Goal: Information Seeking & Learning: Find specific fact

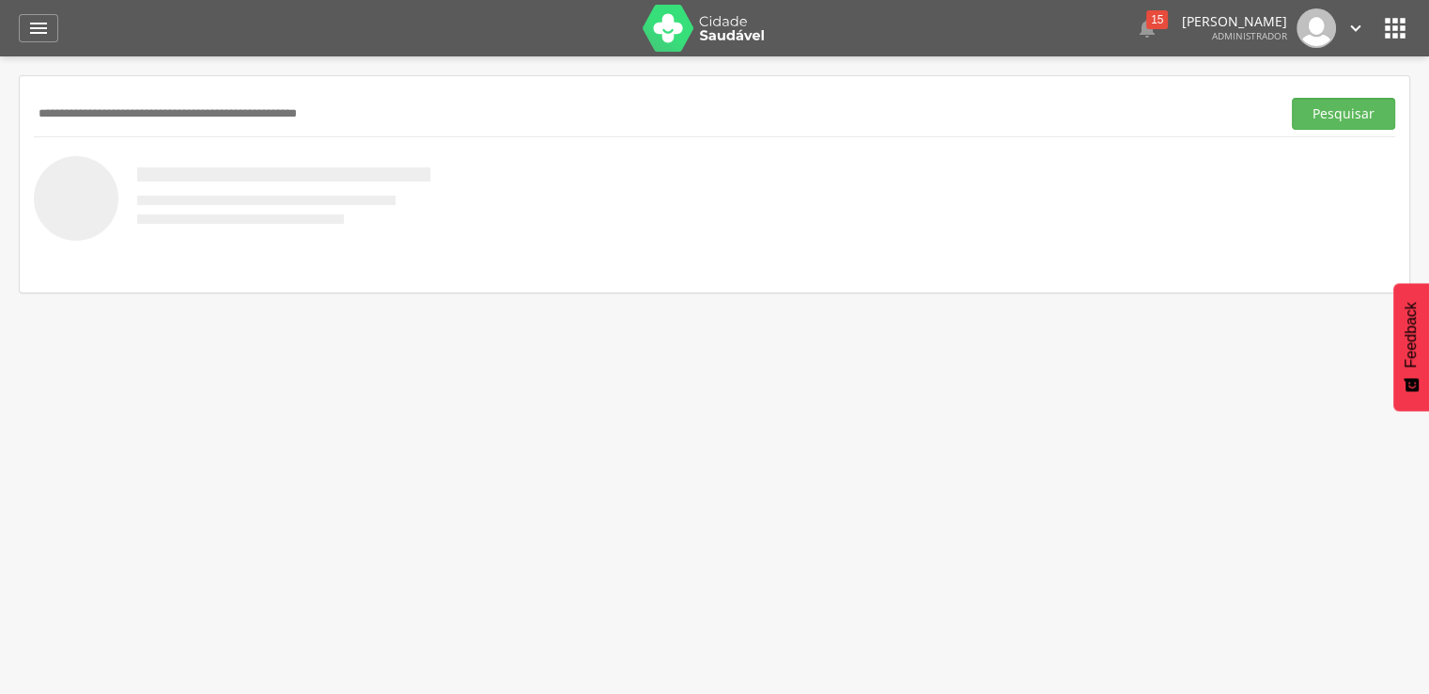
click at [400, 110] on input "text" at bounding box center [654, 114] width 1240 height 32
type input "**********"
click at [1292, 98] on button "Pesquisar" at bounding box center [1343, 114] width 103 height 32
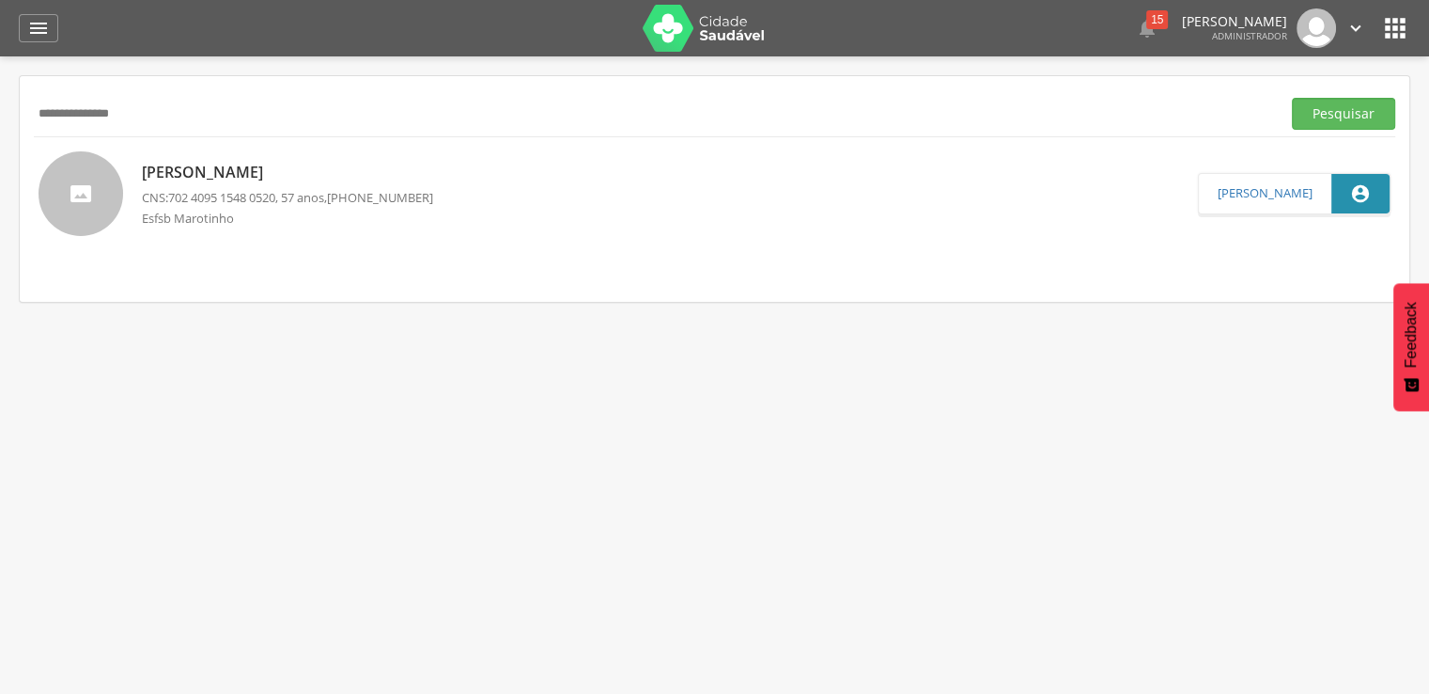
drag, startPoint x: 213, startPoint y: 124, endPoint x: -26, endPoint y: 124, distance: 239.6
click at [0, 124] on html " Dashboard Supervisão Produtividade Mapa da cidade Mapa de cobertura Ranking A…" at bounding box center [714, 347] width 1429 height 694
type input "**********"
click at [1292, 98] on button "Pesquisar" at bounding box center [1343, 114] width 103 height 32
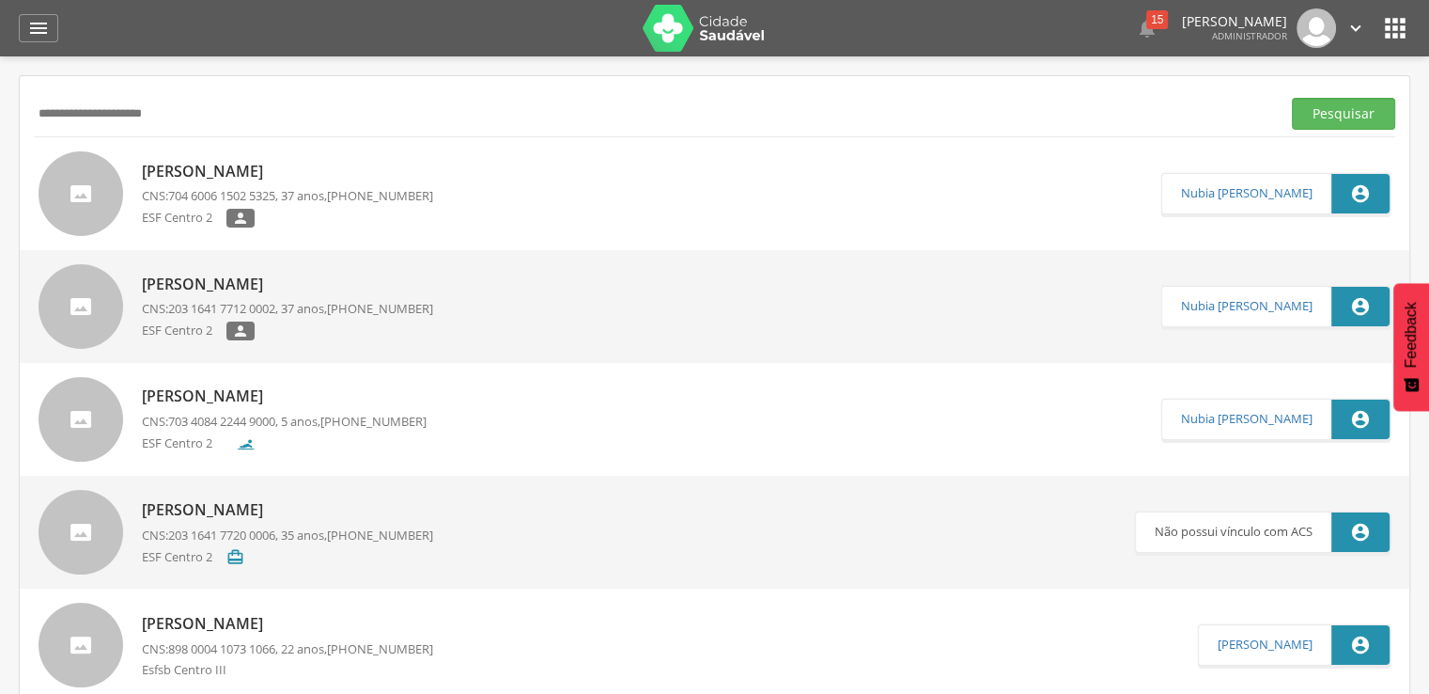
click at [271, 387] on p "Pedro Moitinho Ribeiro Filho" at bounding box center [284, 396] width 285 height 22
type input "**********"
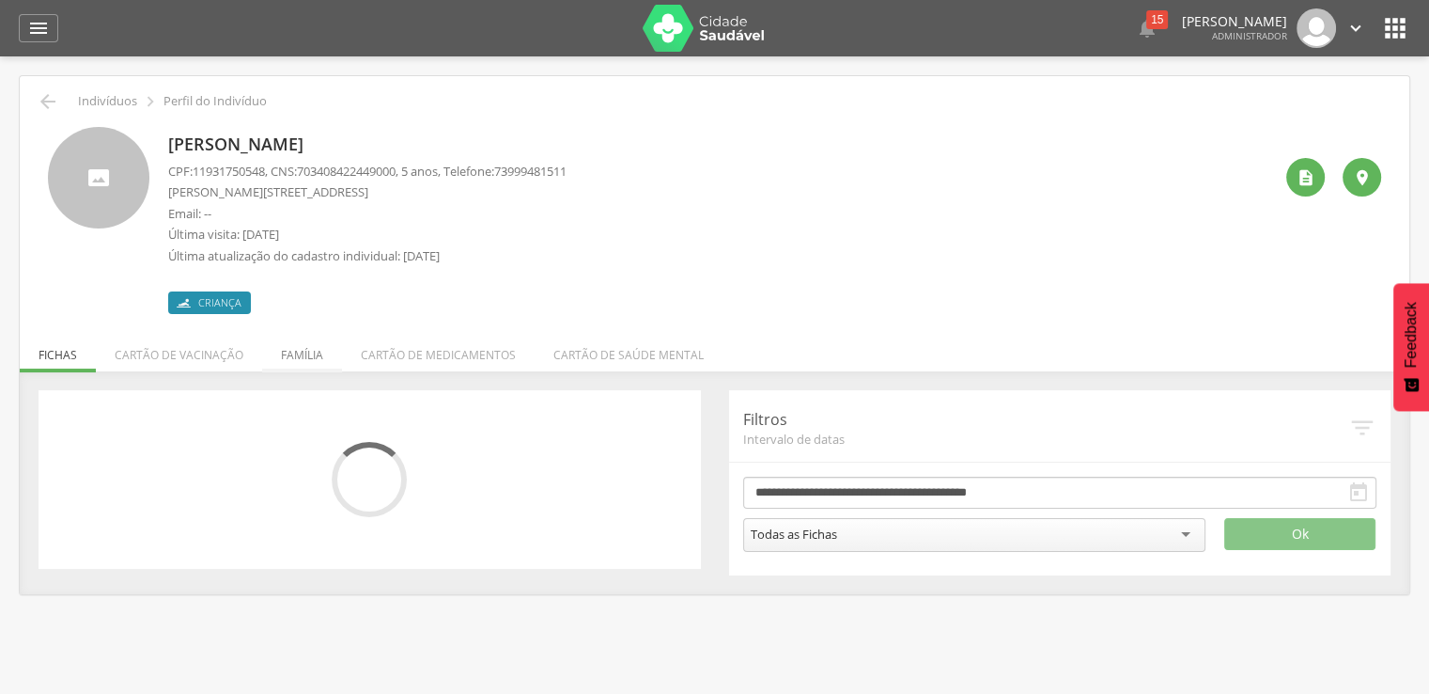
click at [290, 369] on li "Família" at bounding box center [302, 350] width 80 height 44
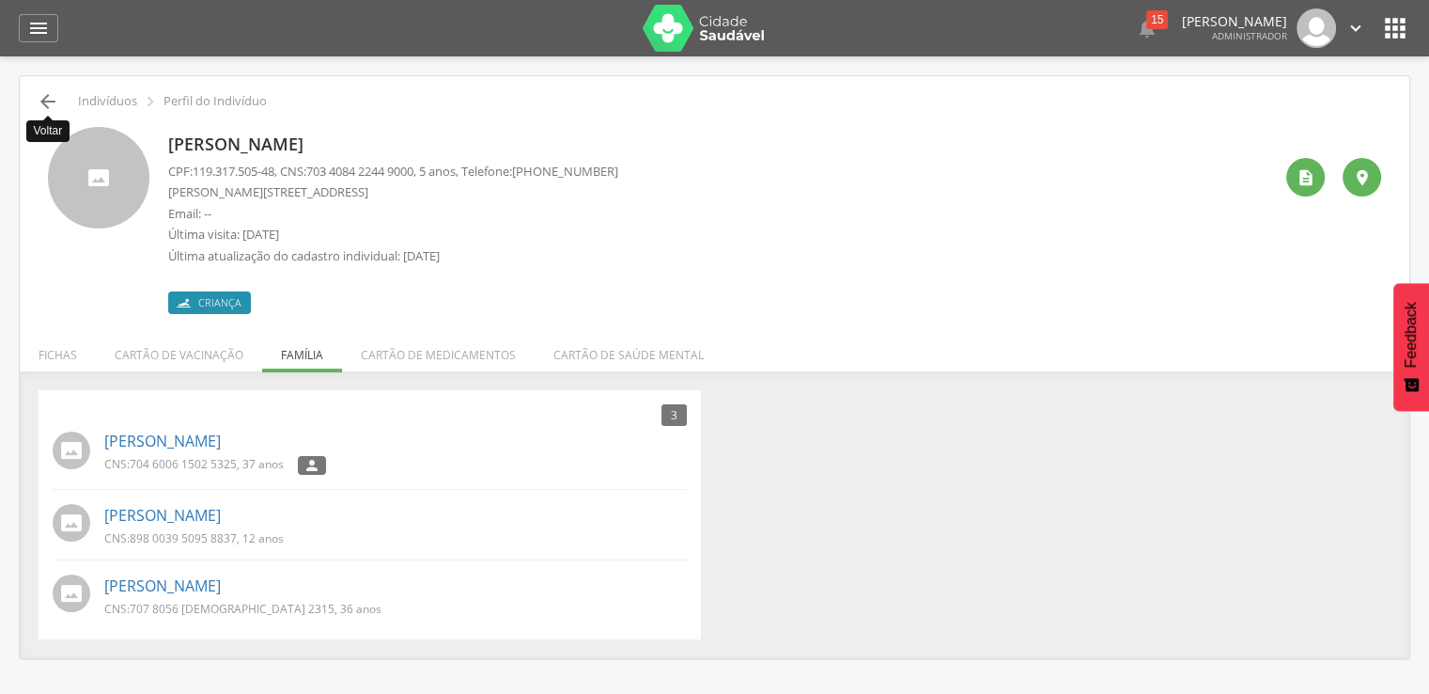
click at [57, 102] on icon "" at bounding box center [48, 101] width 23 height 23
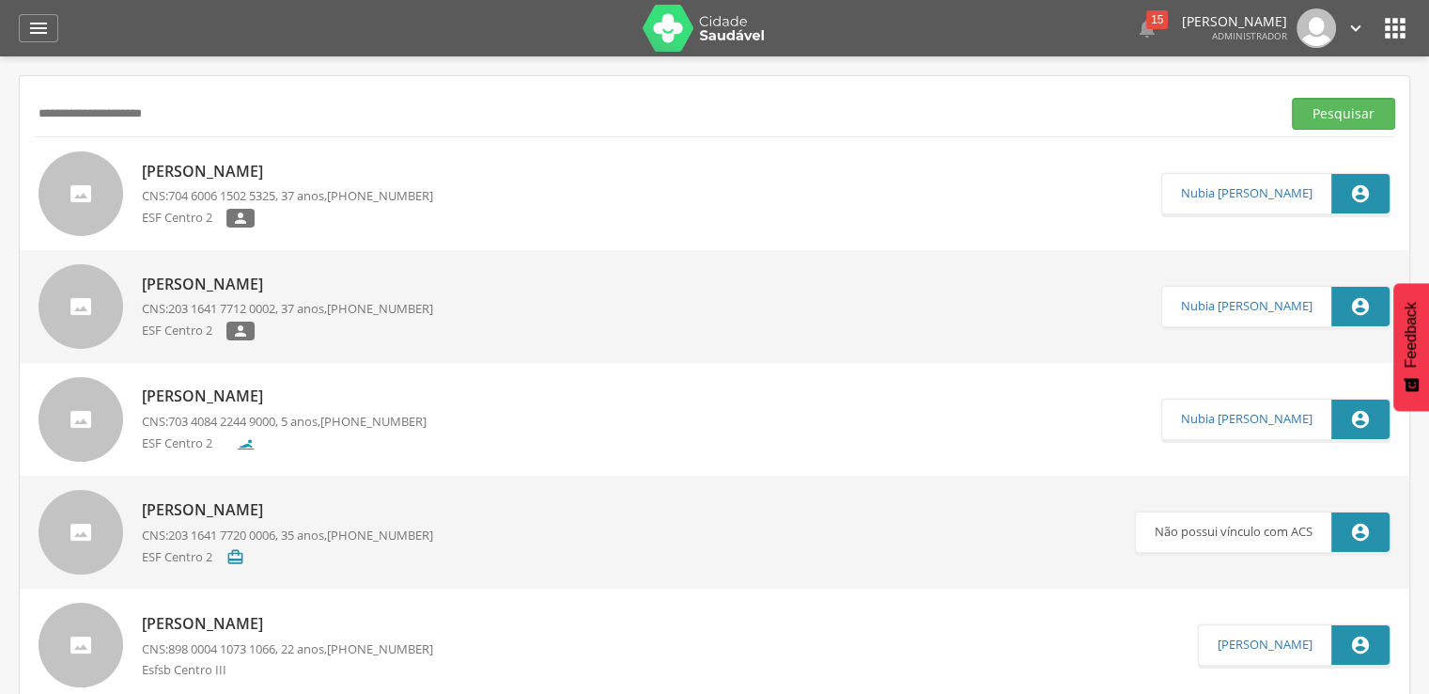
click at [165, 173] on p "Pedro Moitinho Ribeiro" at bounding box center [287, 172] width 291 height 22
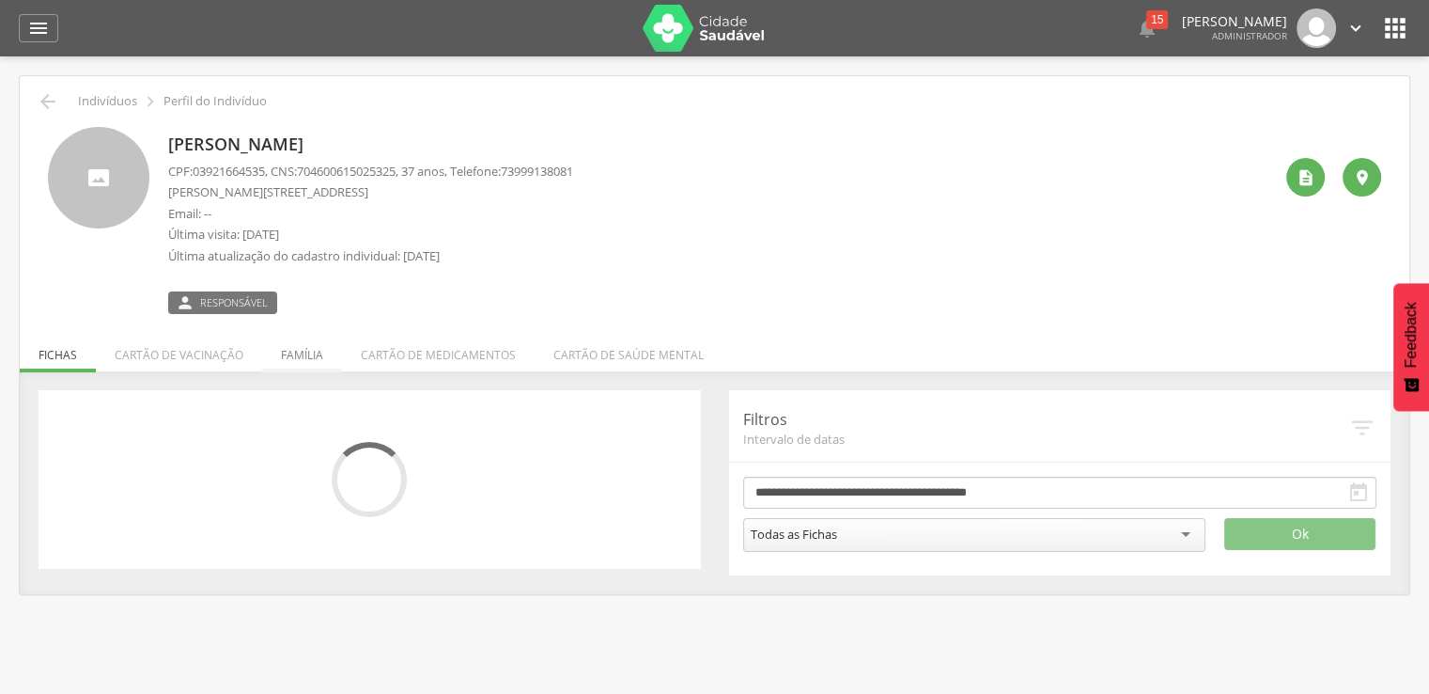
click at [304, 338] on li "Família" at bounding box center [302, 350] width 80 height 44
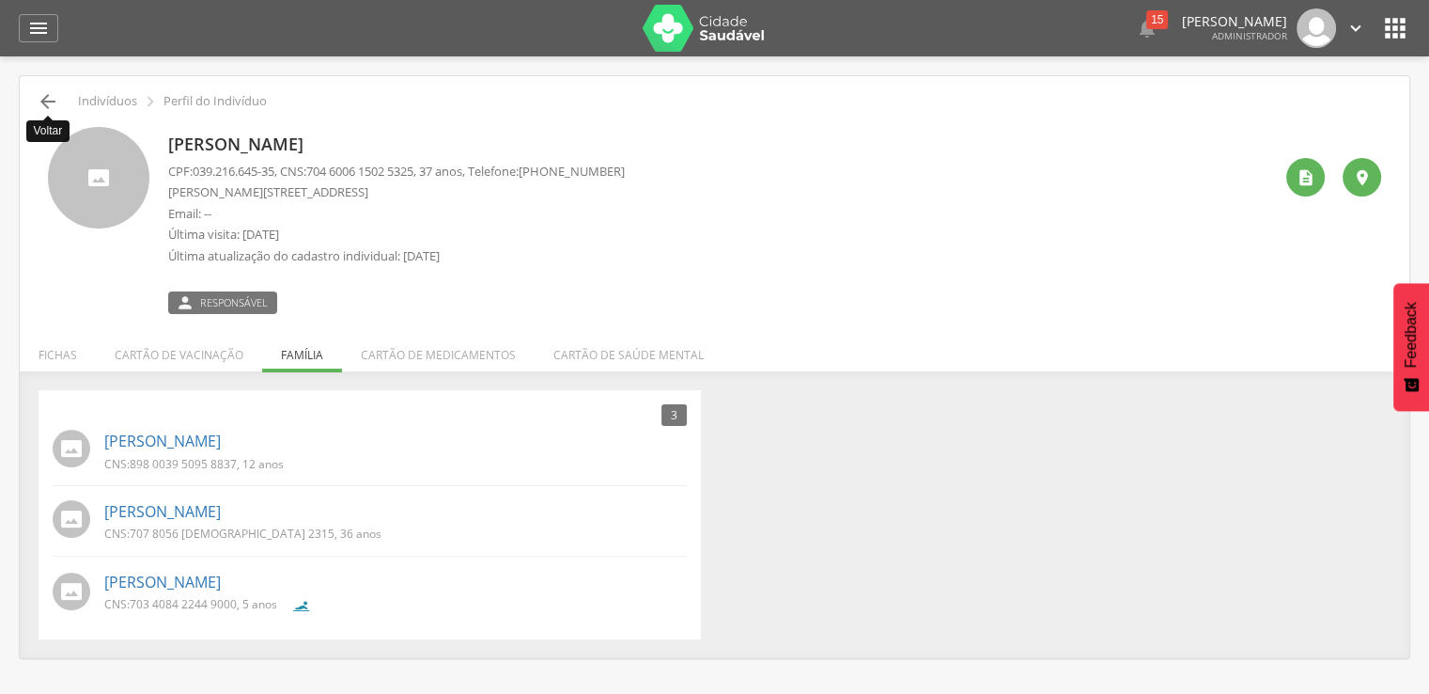
click at [39, 94] on icon "" at bounding box center [48, 101] width 23 height 23
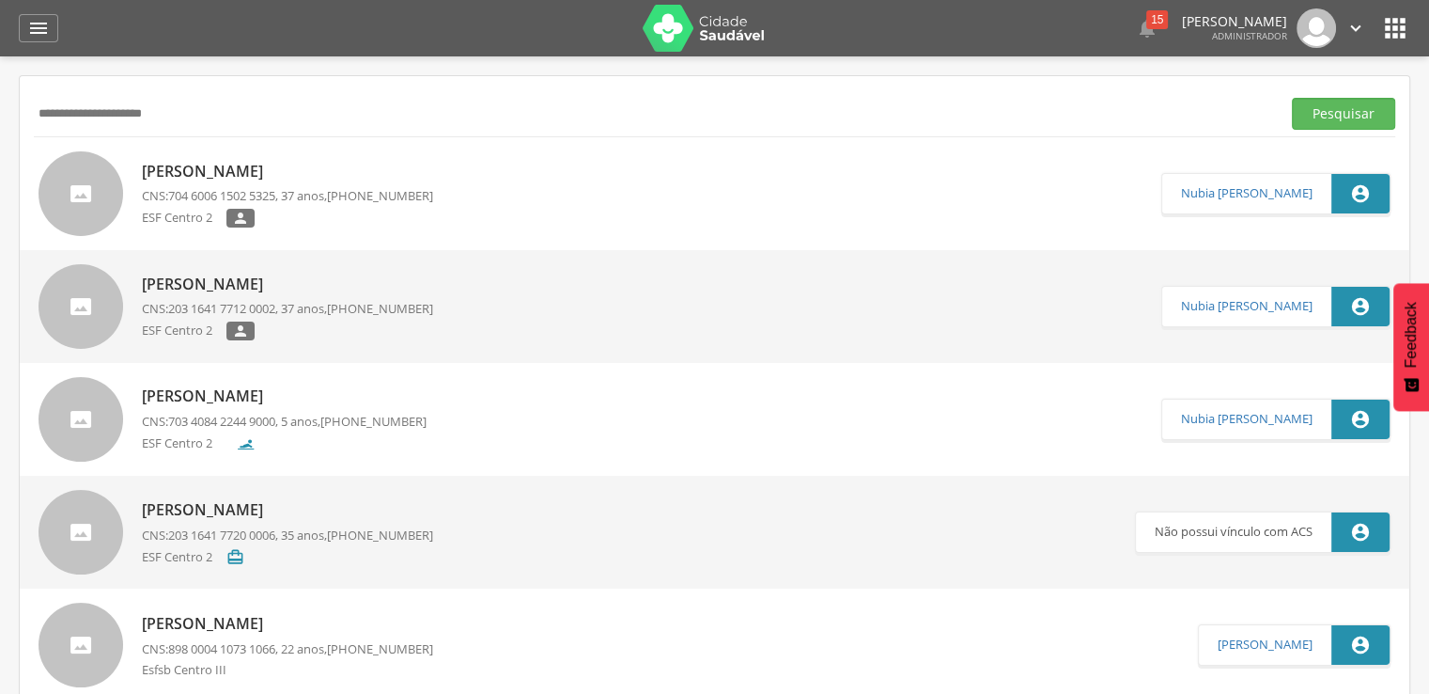
click at [213, 302] on span "203 1641 7712 0002" at bounding box center [221, 308] width 107 height 17
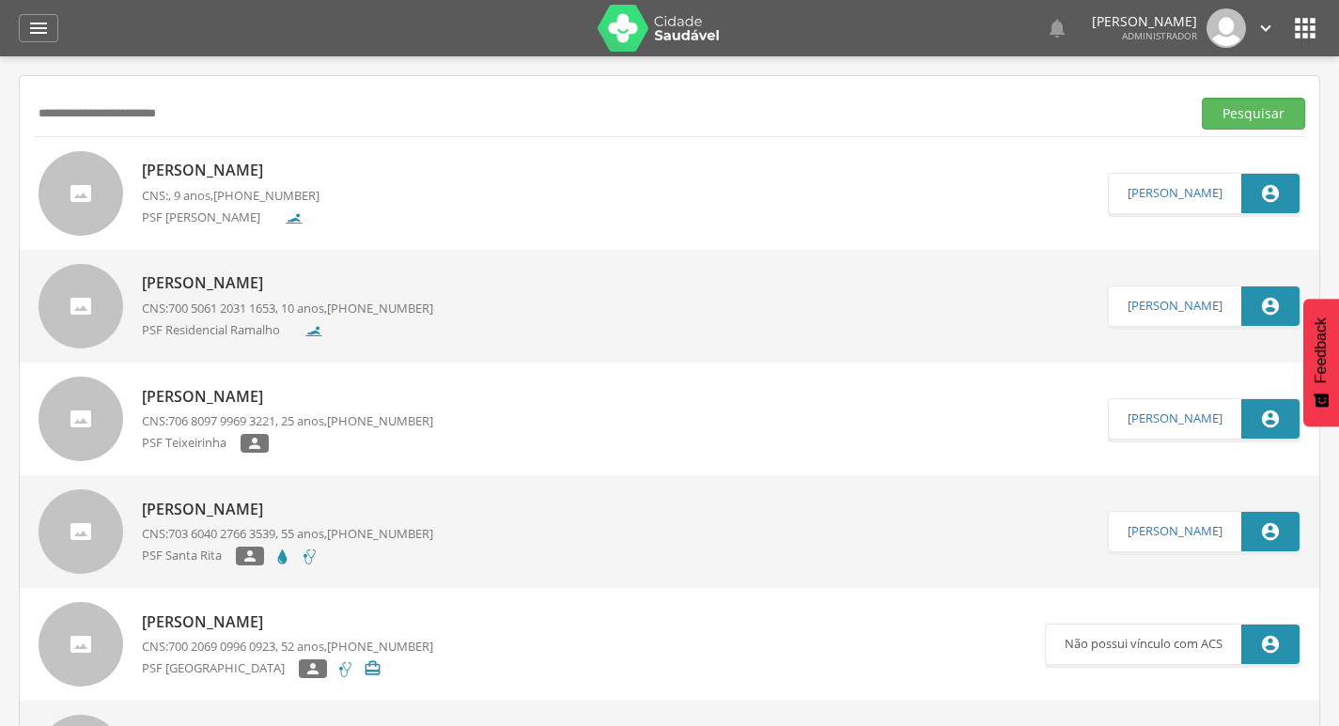
click at [213, 185] on div "Isabella Santos da Silva CNS: , 9 anos, (73) 99999-9999 PSF Wilson Brito" at bounding box center [231, 193] width 178 height 78
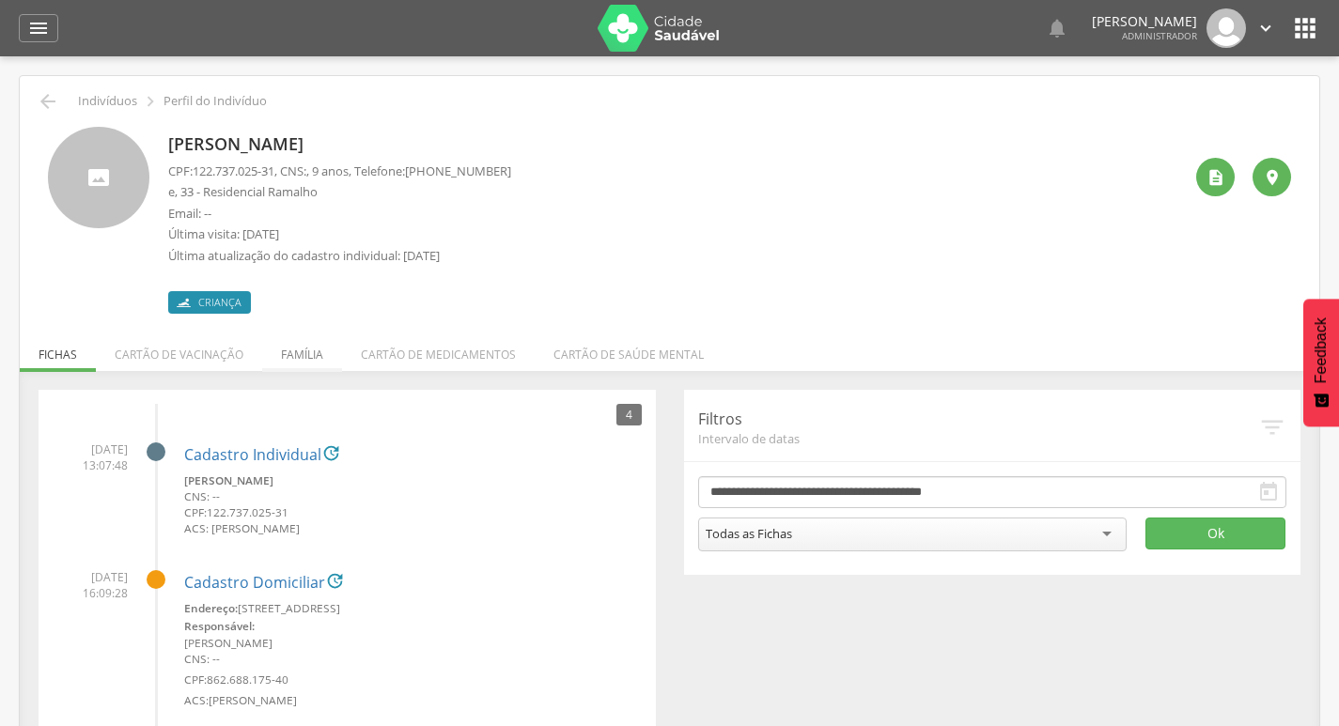
click at [290, 341] on li "Família" at bounding box center [302, 350] width 80 height 44
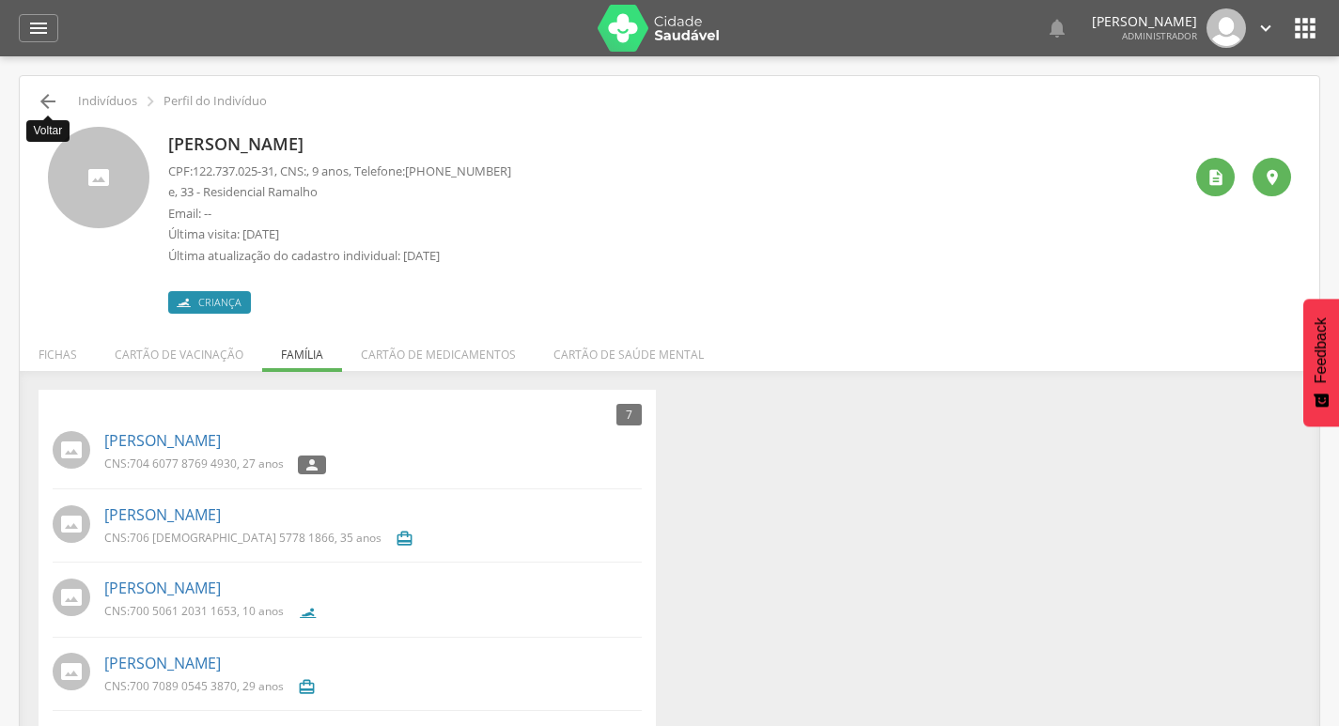
click at [46, 108] on icon "" at bounding box center [48, 101] width 23 height 23
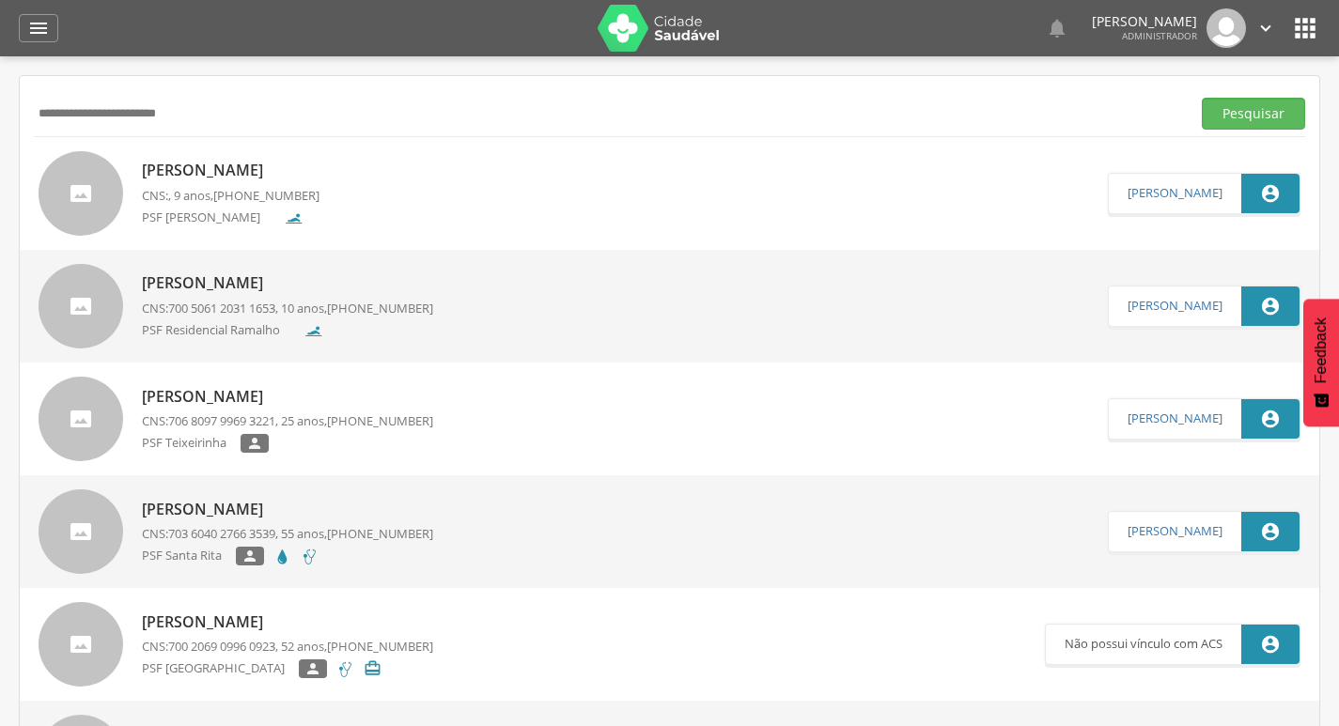
drag, startPoint x: 204, startPoint y: 106, endPoint x: 0, endPoint y: 131, distance: 205.4
click at [0, 131] on div " Supervisão  Distritos  Ubs adicionar ubs  Coordenador: - Teixeira de Freit…" at bounding box center [669, 419] width 1339 height 726
type input "**********"
click at [1202, 98] on button "Pesquisar" at bounding box center [1253, 114] width 103 height 32
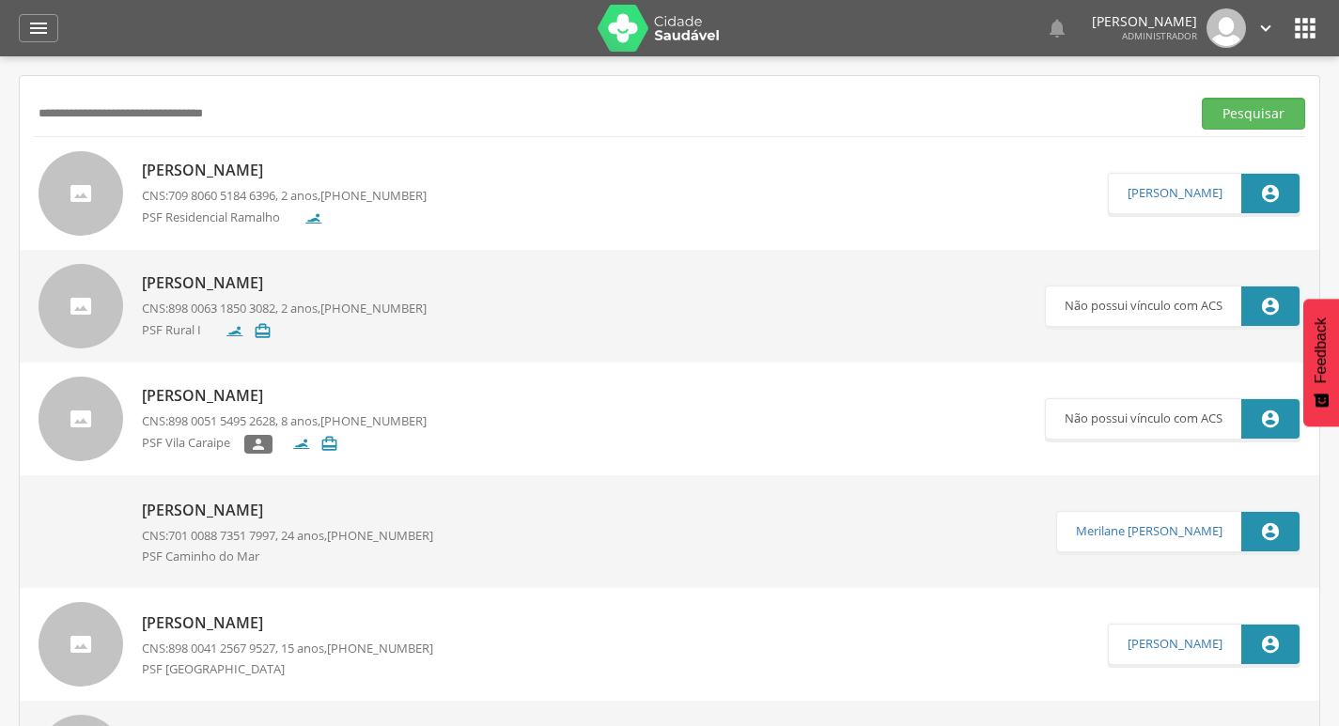
click at [299, 148] on div "Rebeca Vitoria Santos do Nascimento CNS: 709 8060 5184 6396 , 2 anos, (99) 9999…" at bounding box center [670, 193] width 1300 height 113
drag, startPoint x: 262, startPoint y: 112, endPoint x: 0, endPoint y: 117, distance: 262.2
click at [0, 117] on div " Supervisão  Distritos  Ubs adicionar ubs  Coordenador: - Teixeira de Freit…" at bounding box center [669, 419] width 1339 height 726
type input "**********"
click at [1202, 98] on button "Pesquisar" at bounding box center [1253, 114] width 103 height 32
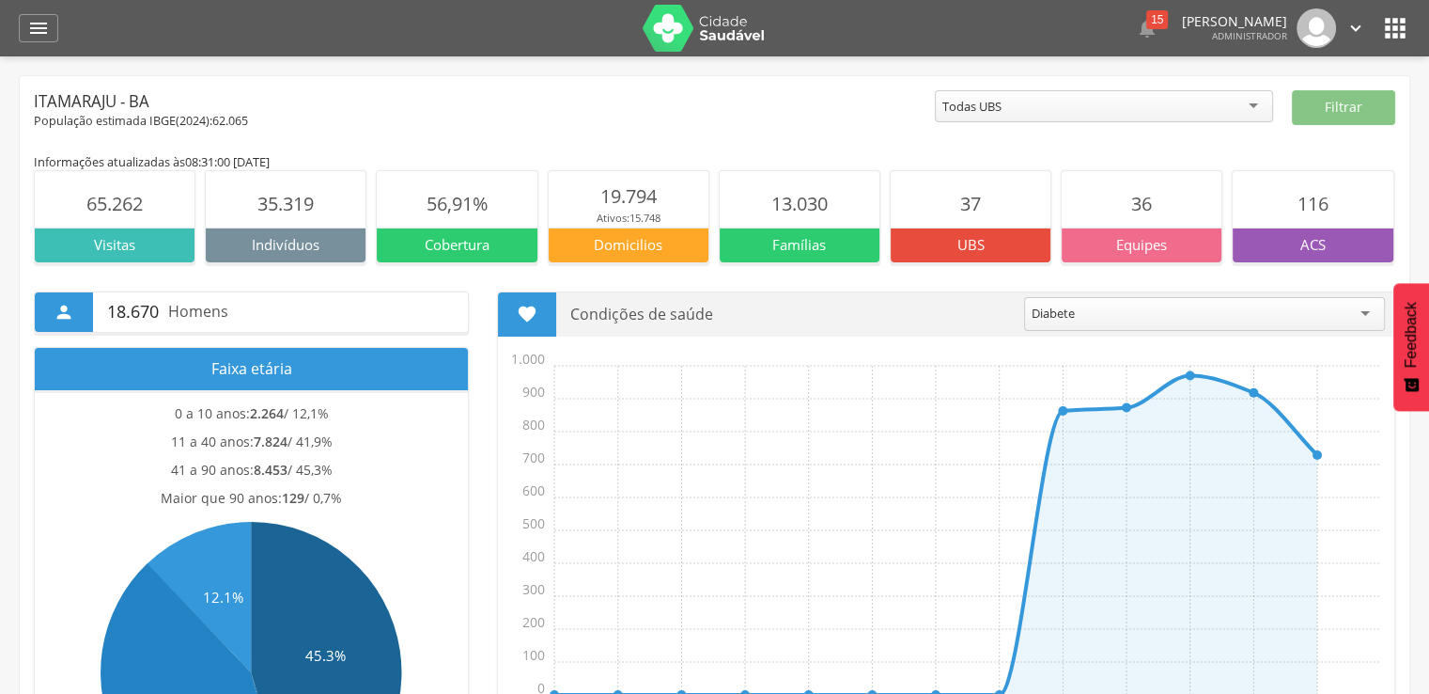
click at [1395, 42] on icon "" at bounding box center [1395, 28] width 30 height 30
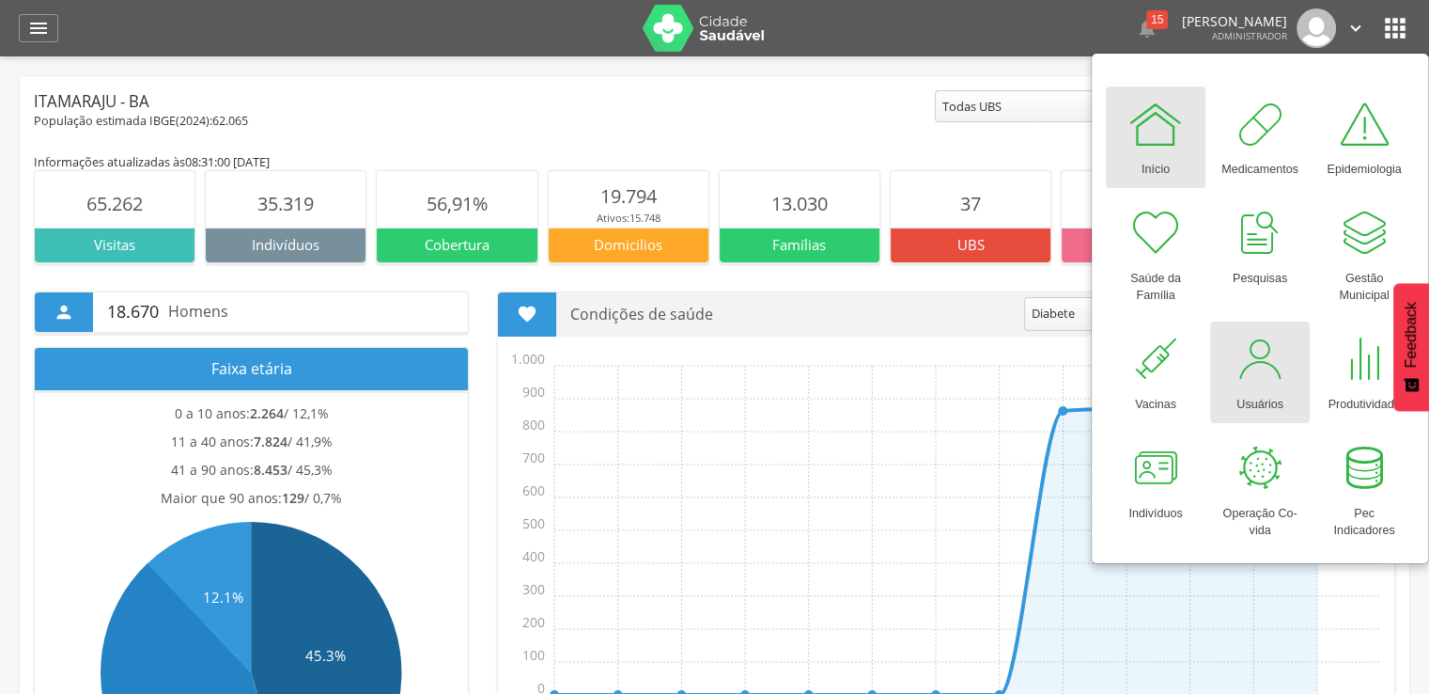
click at [1269, 349] on div at bounding box center [1260, 359] width 56 height 56
